Goal: Task Accomplishment & Management: Manage account settings

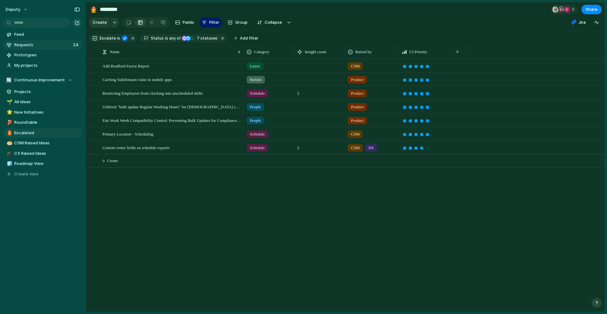
click at [34, 47] on span "Requests" at bounding box center [42, 45] width 57 height 6
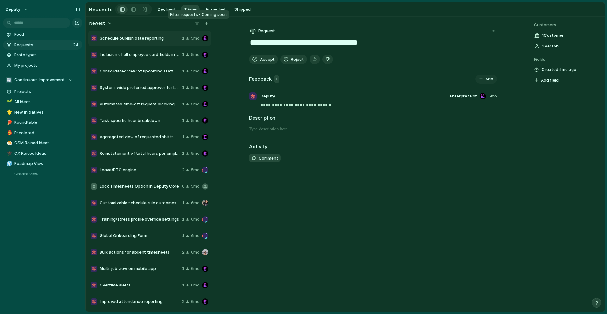
click at [198, 25] on div at bounding box center [197, 23] width 6 height 6
click at [109, 25] on button "Newest" at bounding box center [101, 23] width 24 height 8
